Goal: Task Accomplishment & Management: Use online tool/utility

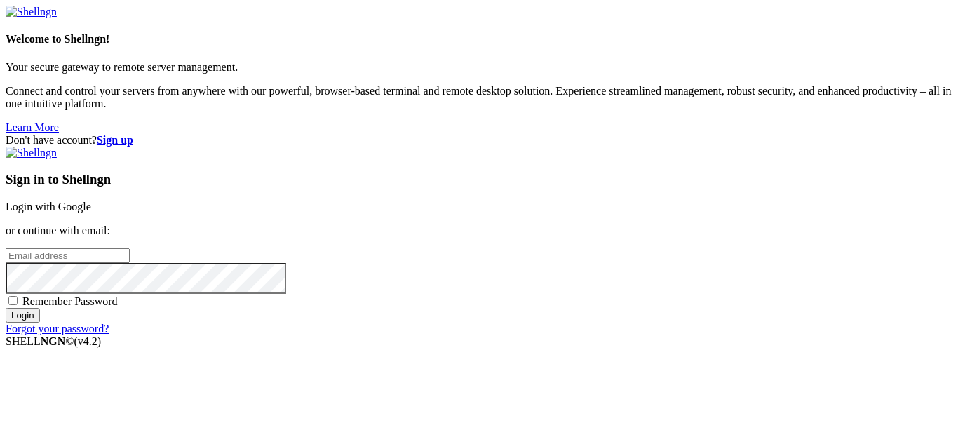
click at [392, 249] on div "Don't have account? Sign up Sign in to Shellngn Login with Google or continue w…" at bounding box center [479, 234] width 947 height 201
click at [130, 248] on input "email" at bounding box center [68, 255] width 124 height 15
type input "[EMAIL_ADDRESS][DOMAIN_NAME]"
click at [6, 308] on input "Login" at bounding box center [23, 315] width 34 height 15
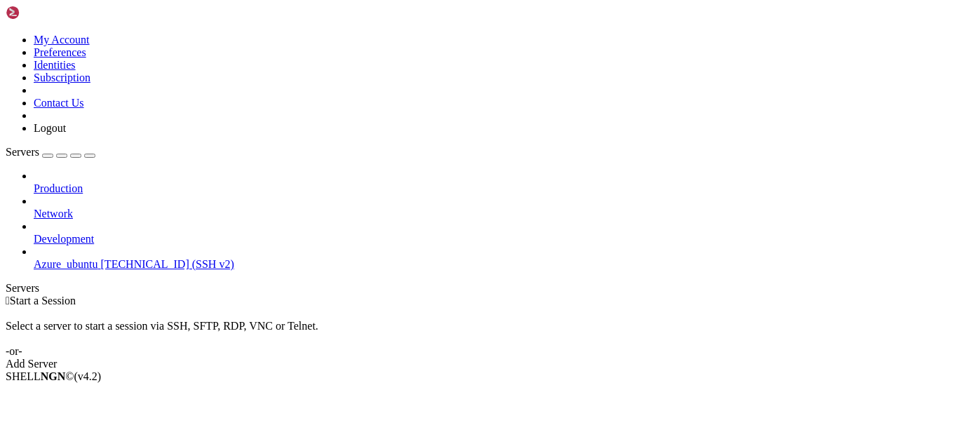
click at [101, 258] on span "[TECHNICAL_ID] (SSH v2)" at bounding box center [167, 264] width 133 height 12
click at [105, 394] on li "Connect" at bounding box center [98, 400] width 128 height 13
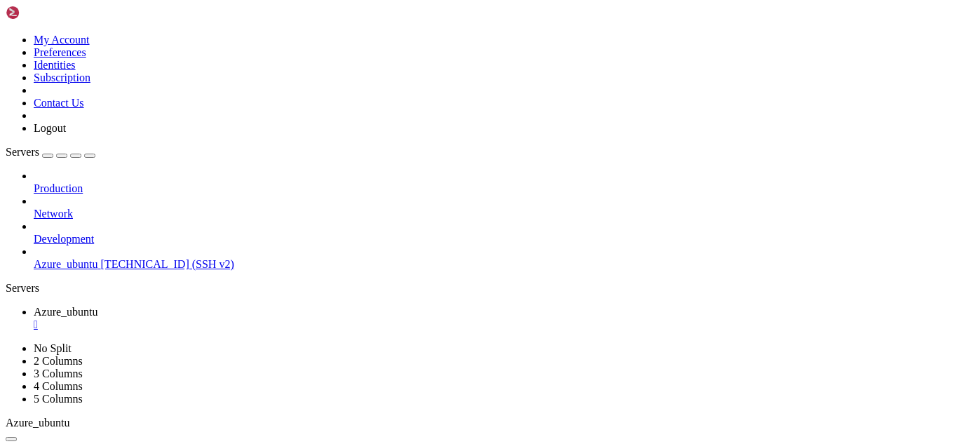
scroll to position [113, 0]
click at [90, 156] on icon "button" at bounding box center [90, 156] width 0 height 0
